Goal: Book appointment/travel/reservation

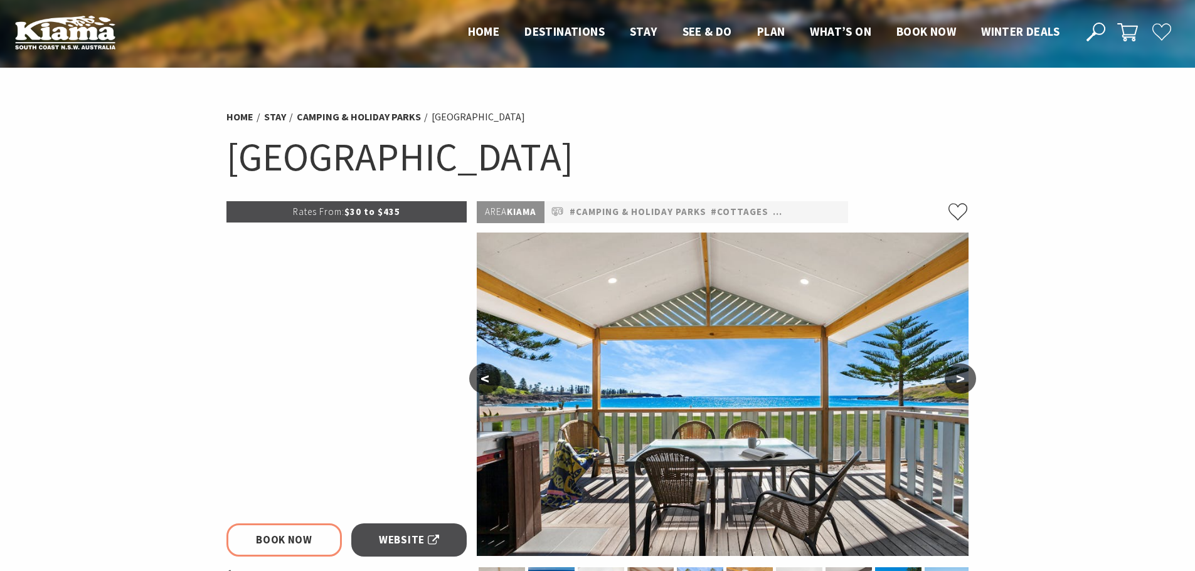
select select "3"
select select "2"
select select "3"
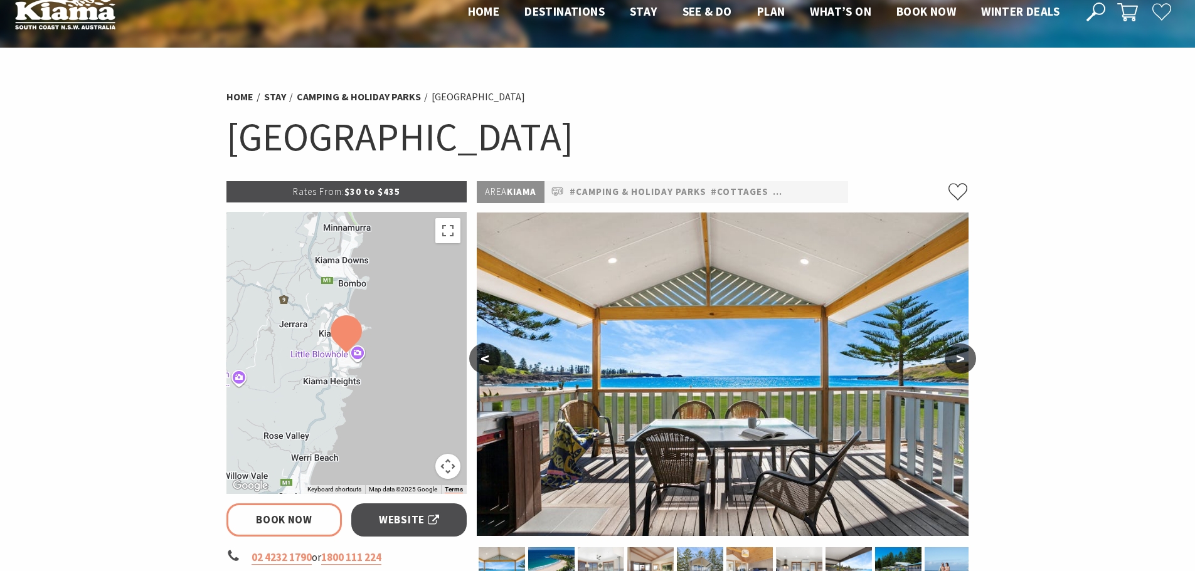
scroll to position [23, 0]
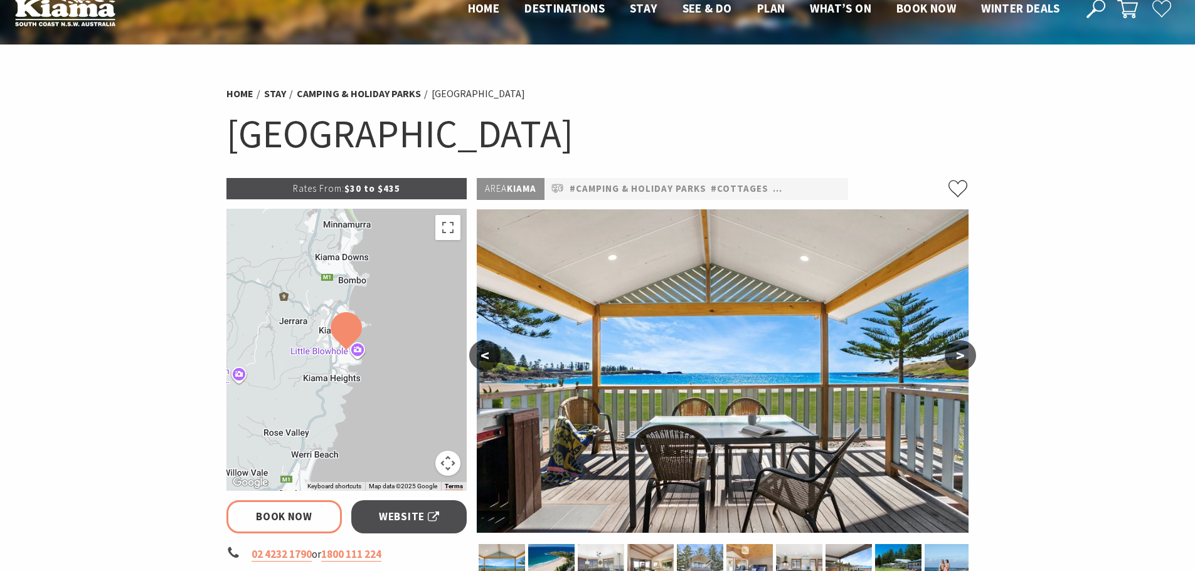
click at [700, 400] on img at bounding box center [723, 371] width 492 height 324
click at [962, 361] on button ">" at bounding box center [960, 356] width 31 height 30
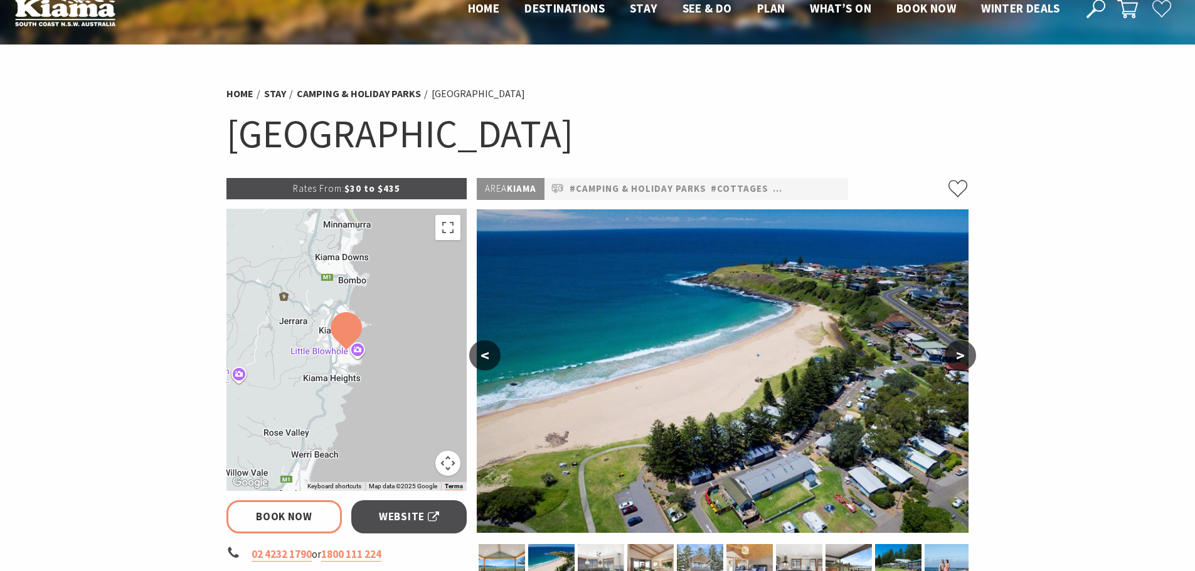
click at [962, 361] on button ">" at bounding box center [960, 356] width 31 height 30
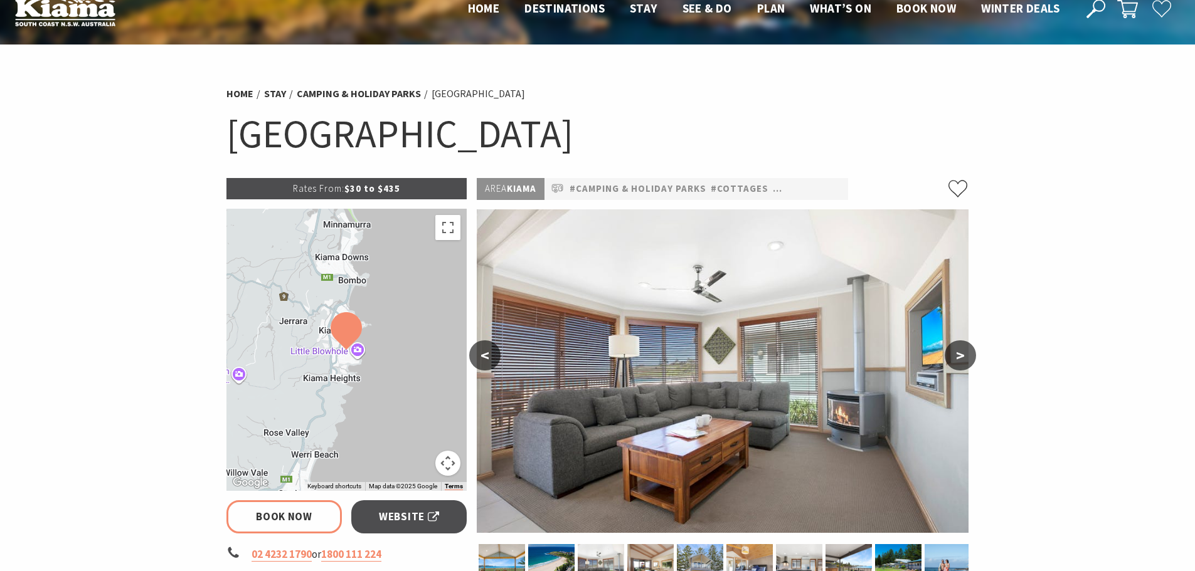
click at [962, 361] on button ">" at bounding box center [960, 356] width 31 height 30
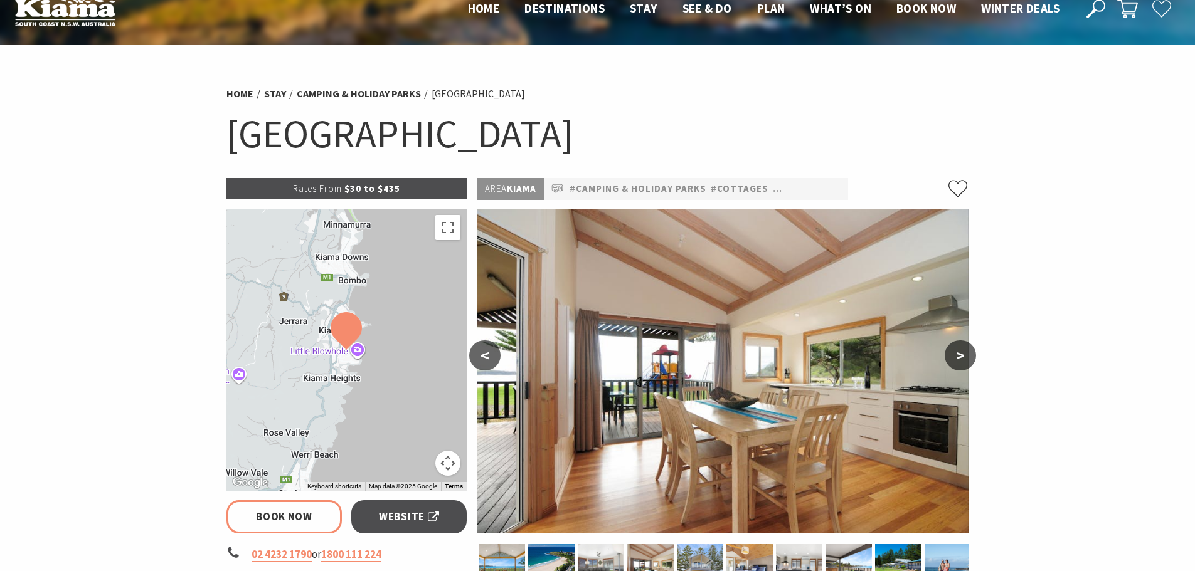
click at [962, 361] on button ">" at bounding box center [960, 356] width 31 height 30
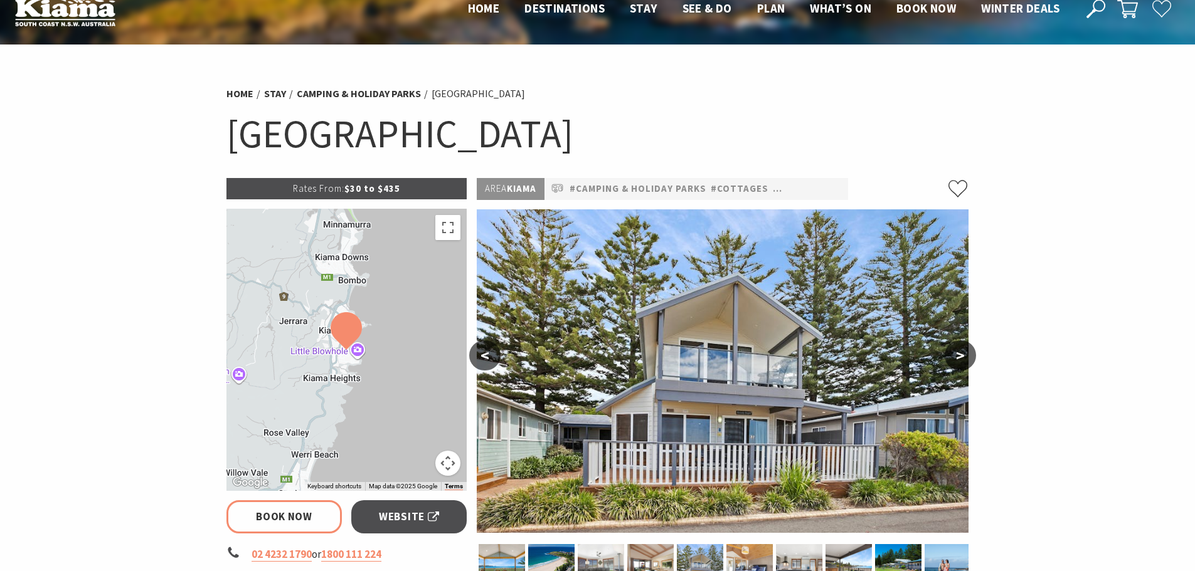
click at [962, 361] on button ">" at bounding box center [960, 356] width 31 height 30
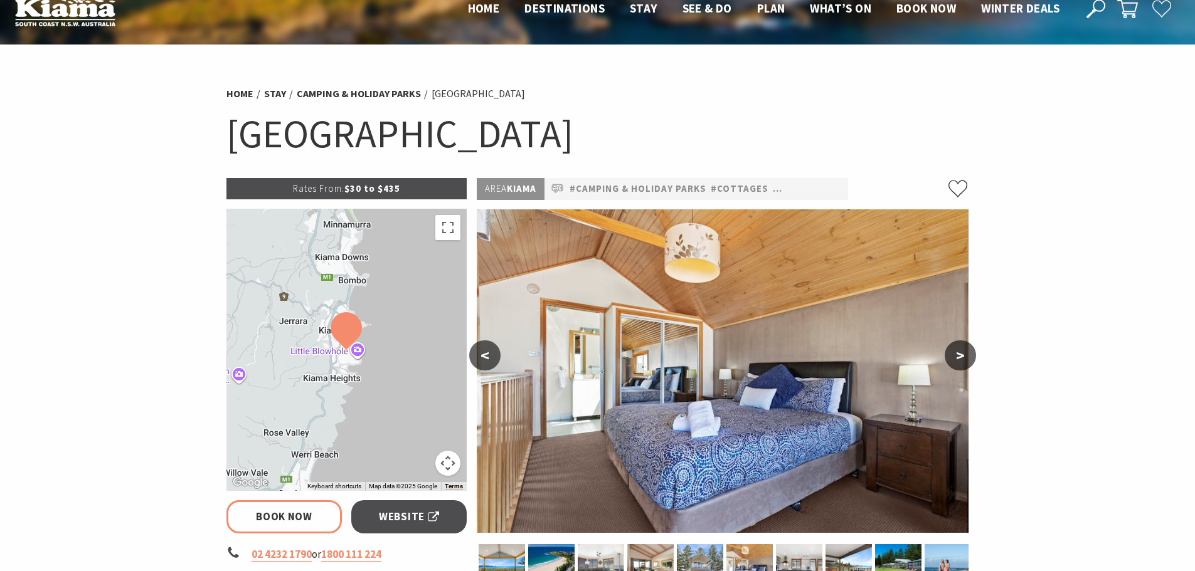
click at [962, 361] on button ">" at bounding box center [960, 356] width 31 height 30
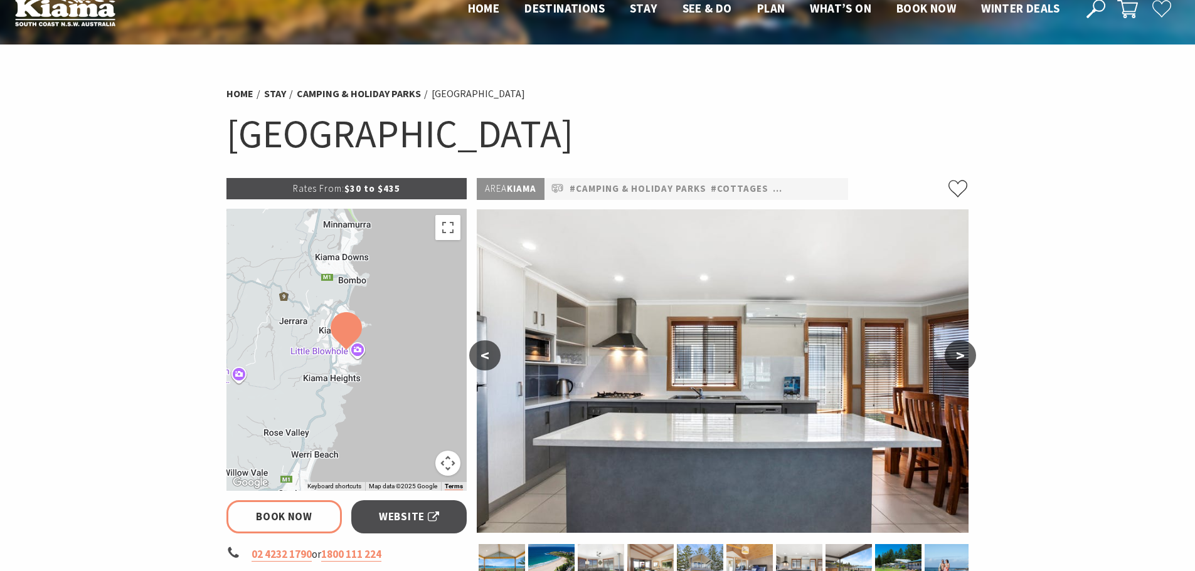
click at [962, 361] on button ">" at bounding box center [960, 356] width 31 height 30
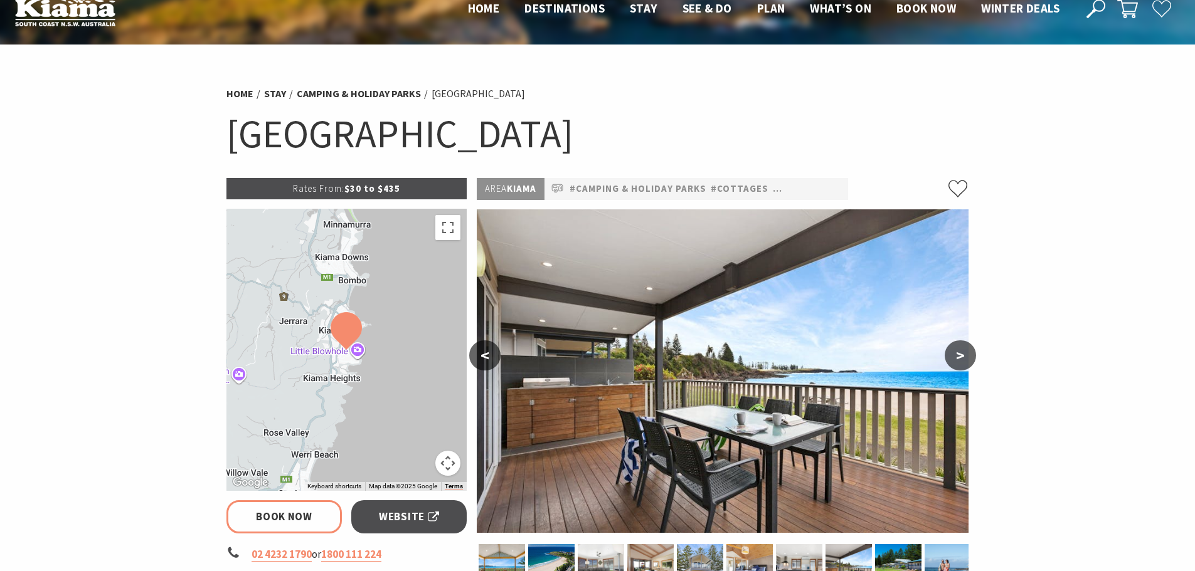
click at [962, 361] on button ">" at bounding box center [960, 356] width 31 height 30
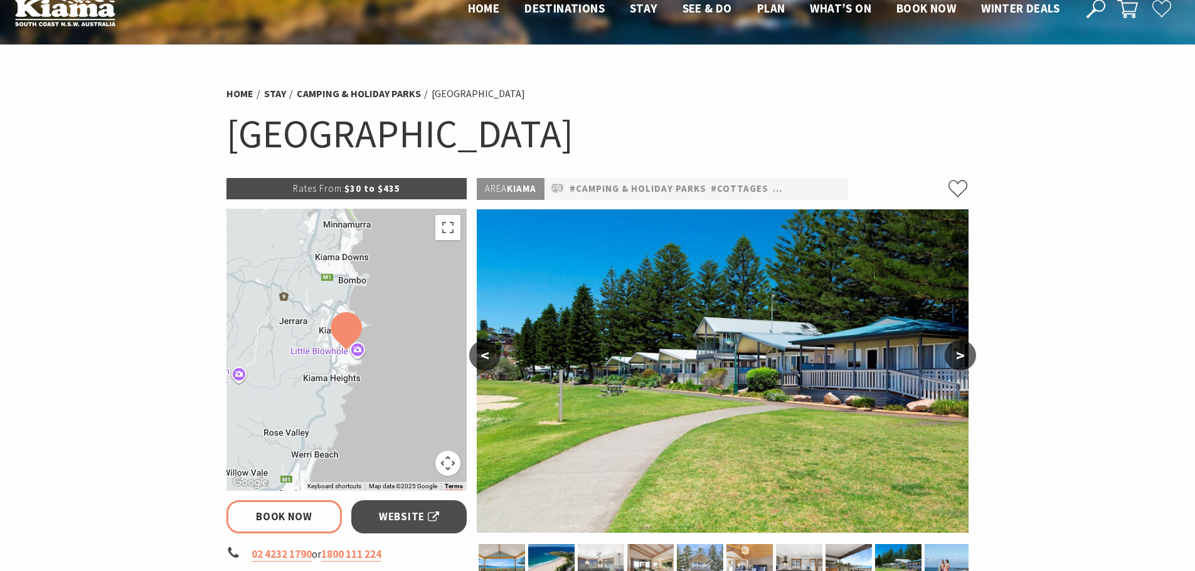
click at [962, 361] on button ">" at bounding box center [960, 356] width 31 height 30
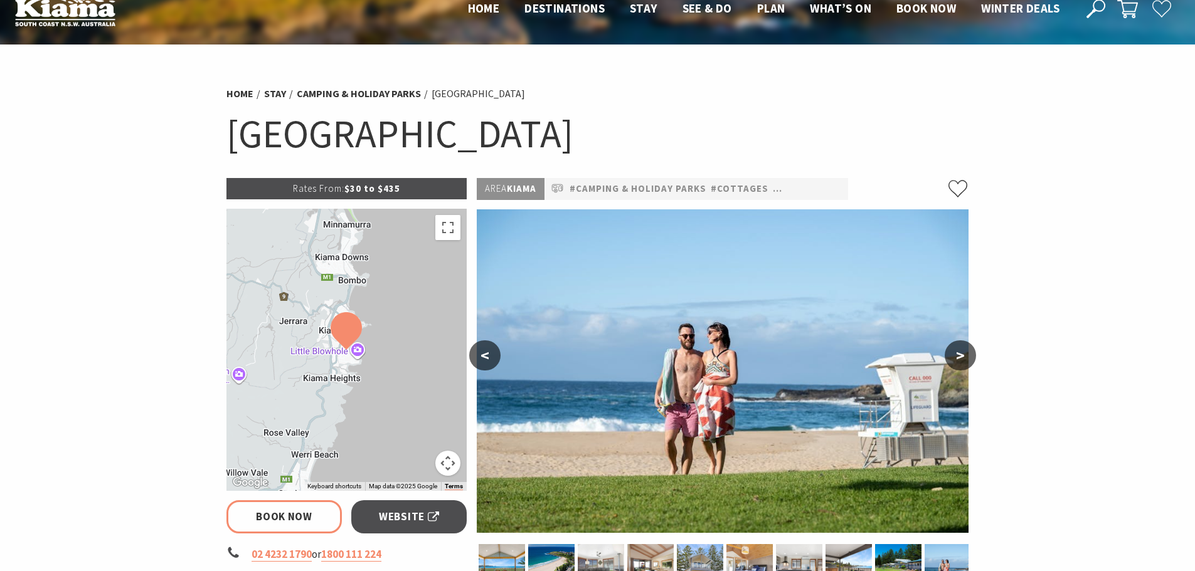
click at [962, 361] on button ">" at bounding box center [960, 356] width 31 height 30
click at [958, 358] on button ">" at bounding box center [960, 356] width 31 height 30
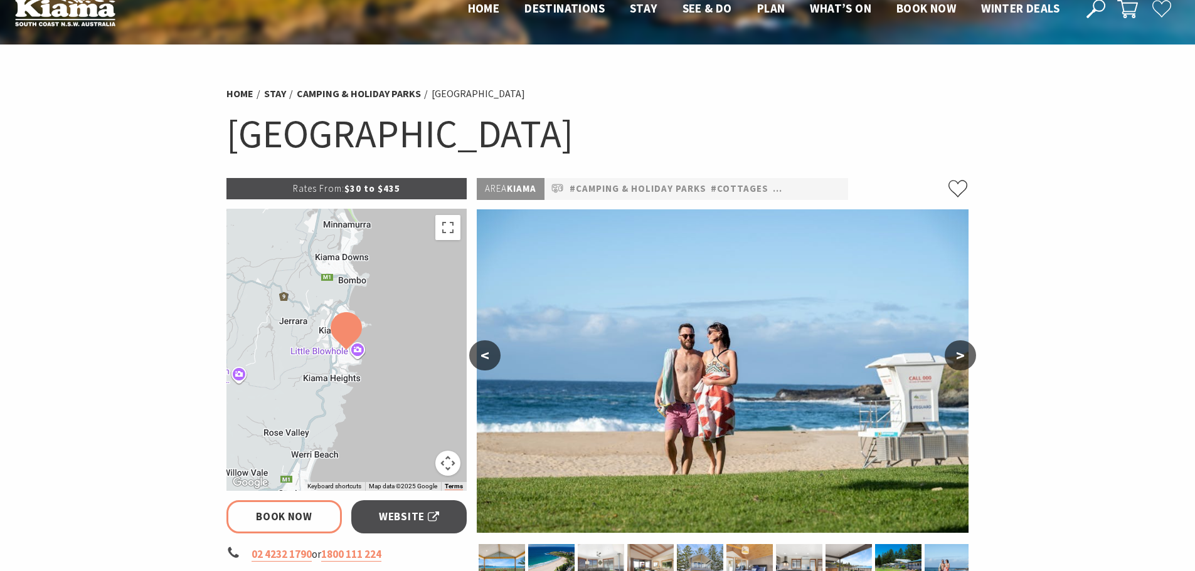
click at [958, 358] on button ">" at bounding box center [960, 356] width 31 height 30
click at [963, 356] on button ">" at bounding box center [960, 356] width 31 height 30
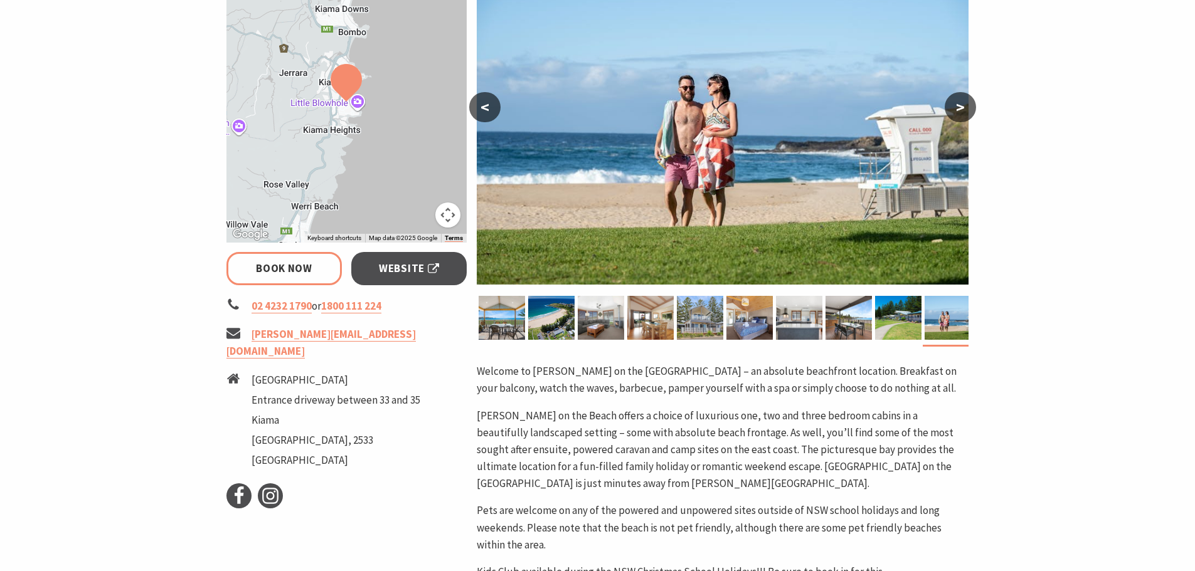
scroll to position [0, 0]
